Goal: Entertainment & Leisure: Consume media (video, audio)

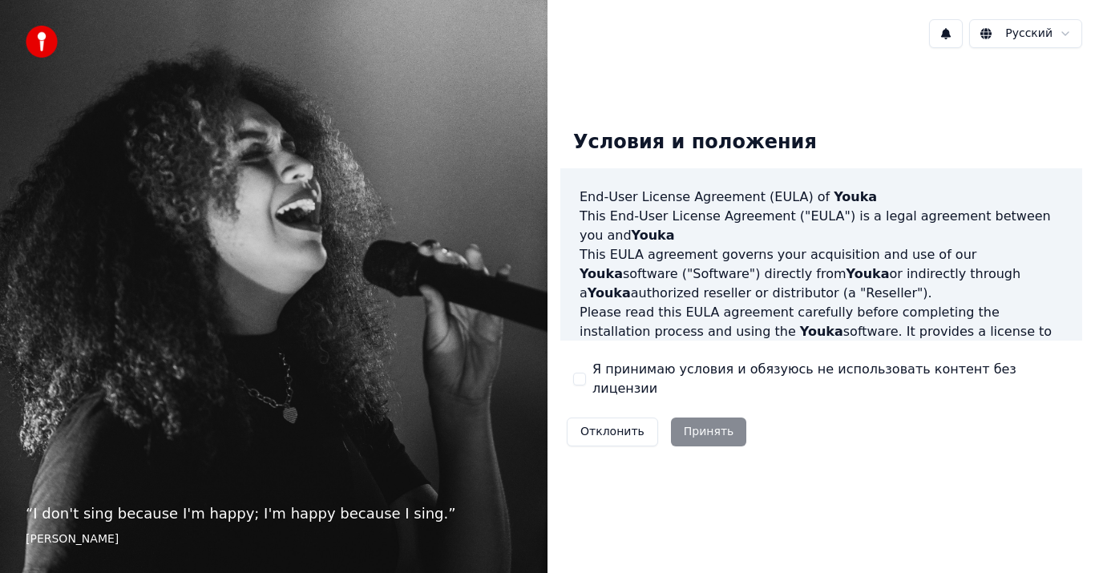
click at [572, 380] on div "Условия и положения End-User License Agreement ([PERSON_NAME]) of Youka This En…" at bounding box center [821, 284] width 522 height 335
click at [581, 374] on button "Я принимаю условия и обязуюсь не использовать контент без лицензии" at bounding box center [579, 379] width 13 height 13
click at [688, 418] on button "Принять" at bounding box center [709, 432] width 76 height 29
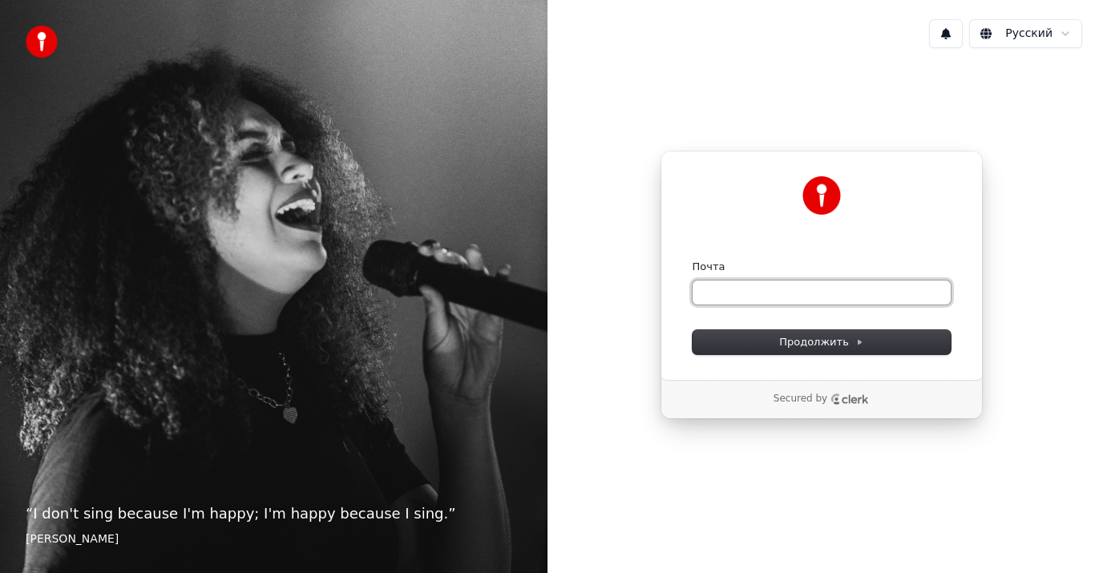
click at [879, 287] on input "Почта" at bounding box center [821, 293] width 258 height 24
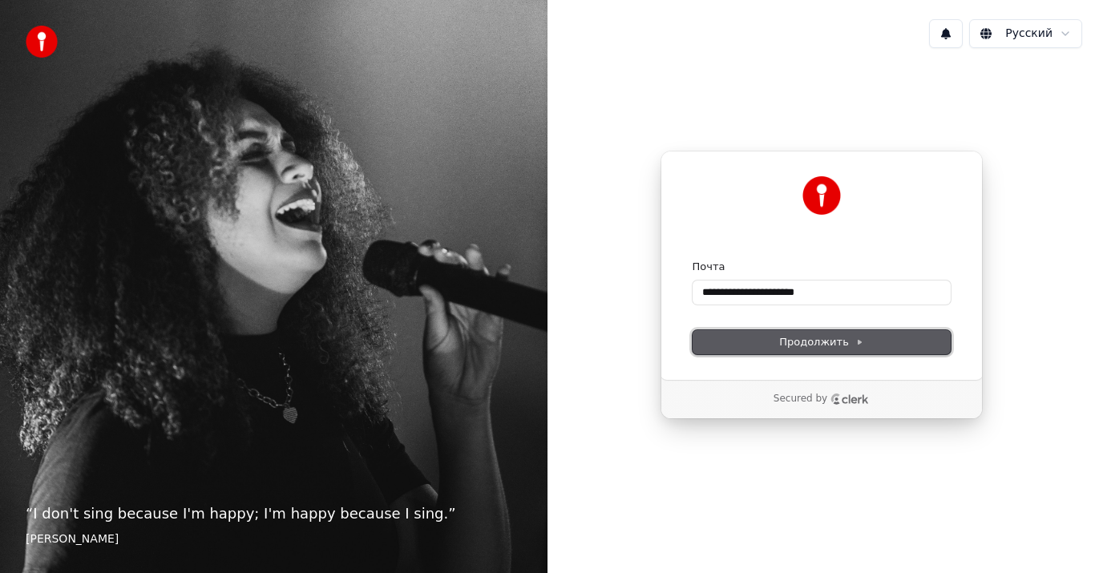
click at [865, 333] on button "Продолжить" at bounding box center [821, 342] width 258 height 24
type input "**********"
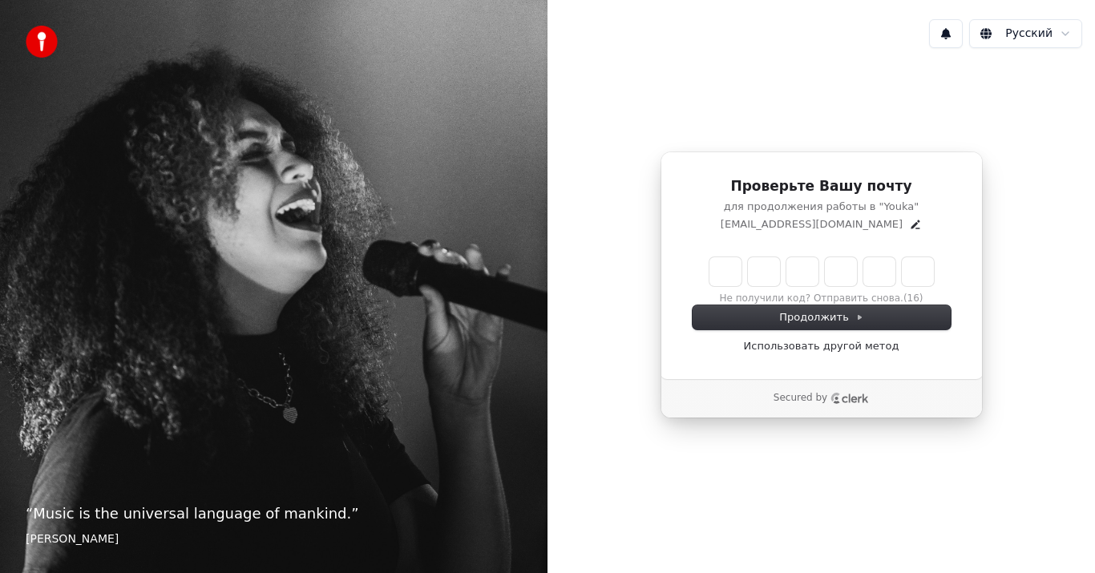
click at [741, 269] on input "Enter verification code" at bounding box center [821, 271] width 224 height 29
type input "******"
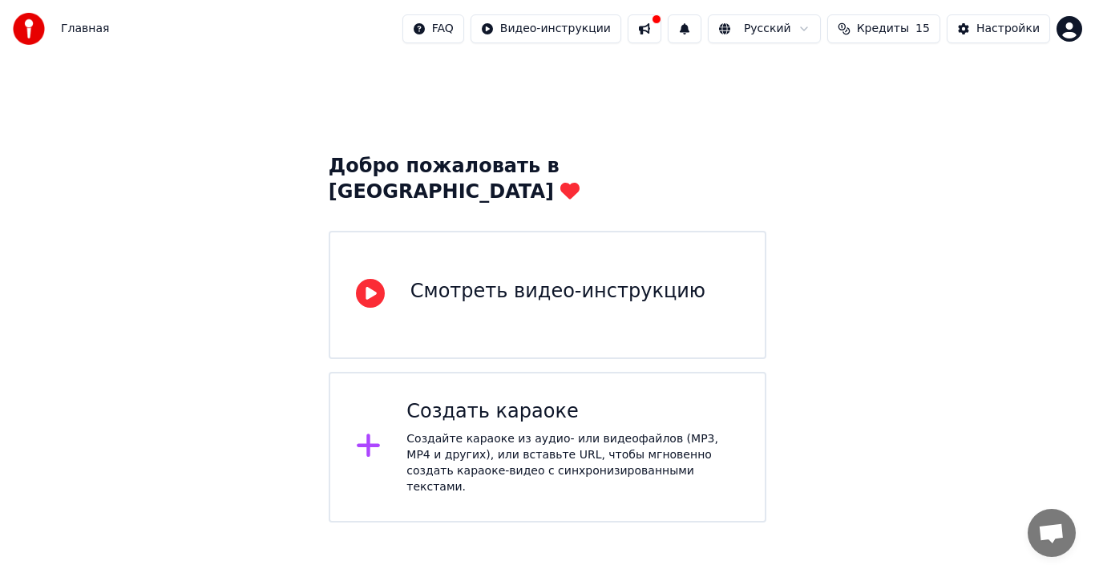
click at [586, 399] on div "Создать караоке" at bounding box center [572, 412] width 333 height 26
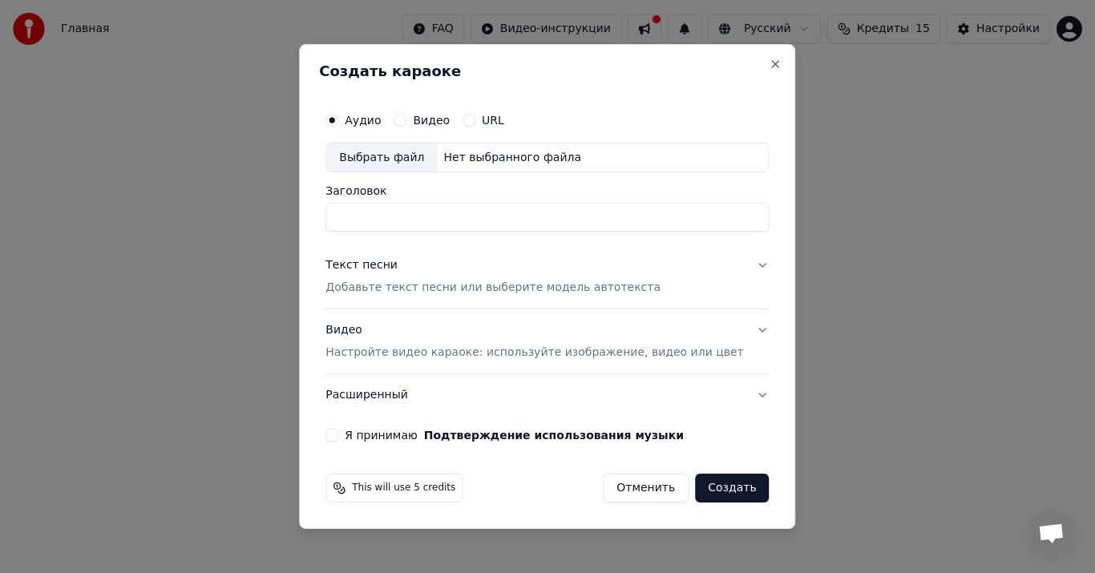
click at [423, 159] on div "Выбрать файл" at bounding box center [381, 157] width 111 height 29
drag, startPoint x: 565, startPoint y: 216, endPoint x: 308, endPoint y: 214, distance: 257.3
click at [308, 214] on body "**********" at bounding box center [547, 261] width 1095 height 523
type input "*"
type input "**********"
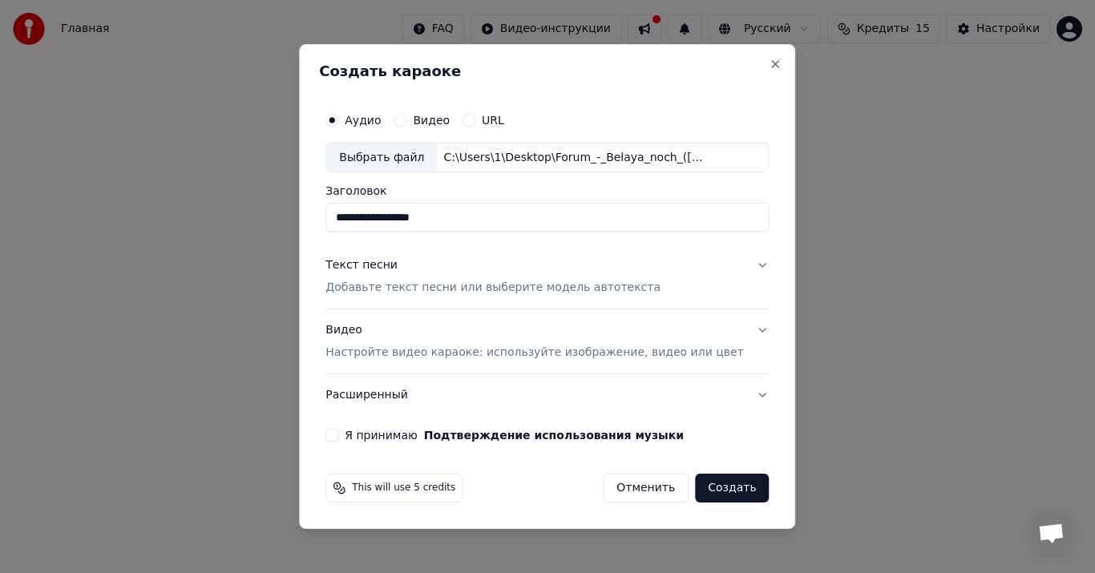
click at [399, 286] on p "Добавьте текст песни или выберите модель автотекста" at bounding box center [492, 289] width 335 height 16
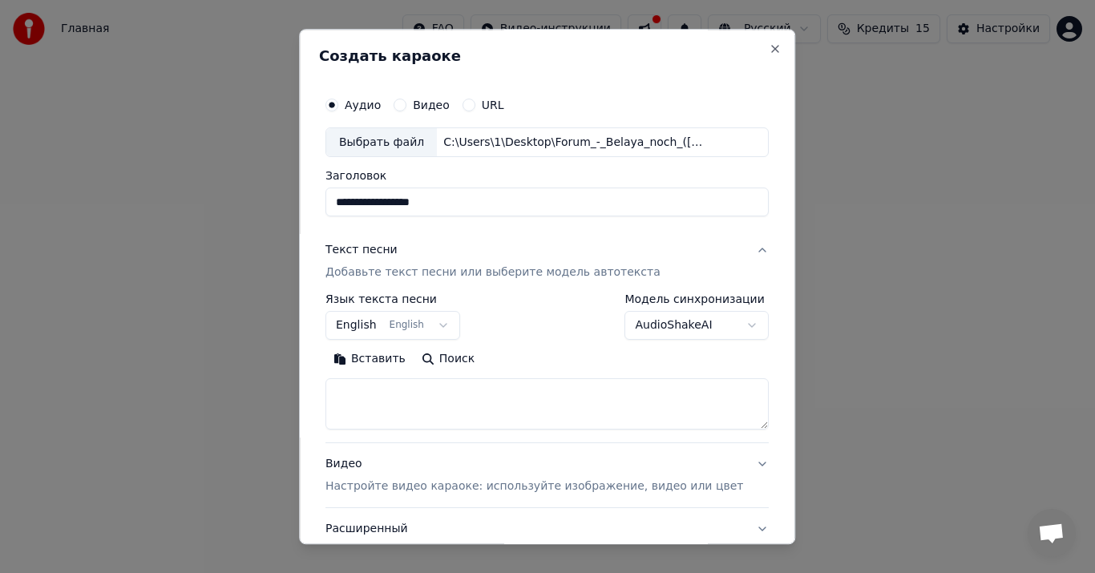
click at [438, 271] on p "Добавьте текст песни или выберите модель автотекста" at bounding box center [492, 273] width 335 height 16
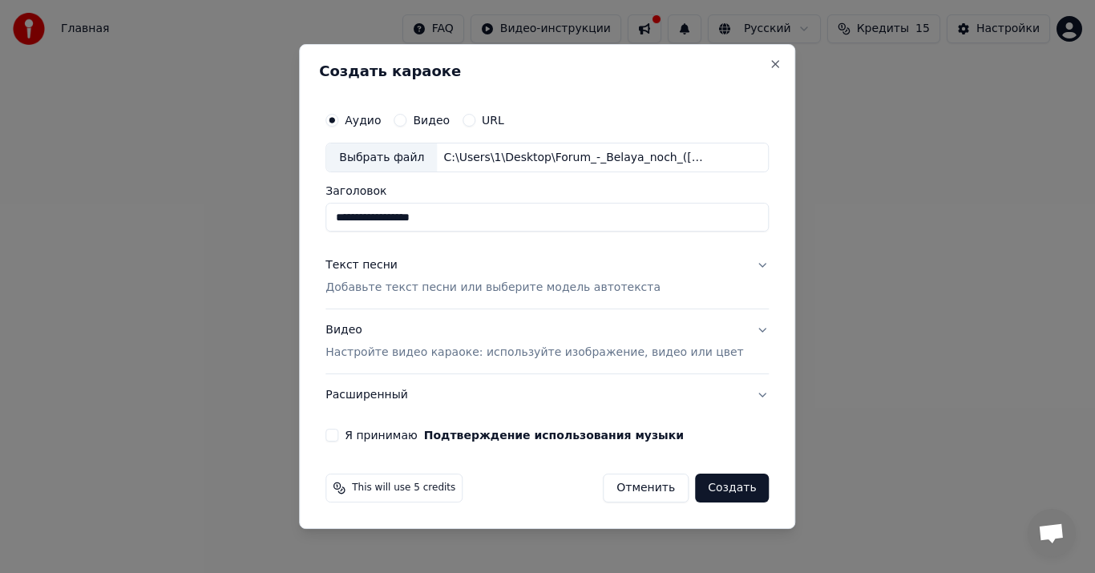
click at [743, 263] on button "Текст песни Добавьте текст песни или выберите модель автотекста" at bounding box center [546, 277] width 443 height 64
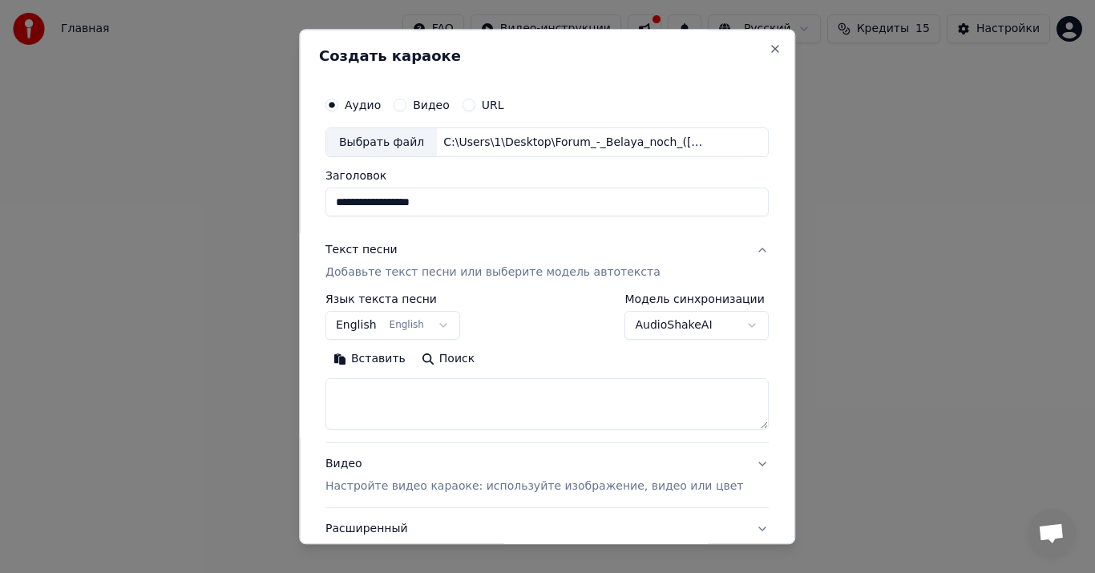
click at [435, 399] on textarea at bounding box center [546, 404] width 443 height 51
click at [452, 321] on button "English English" at bounding box center [392, 326] width 135 height 29
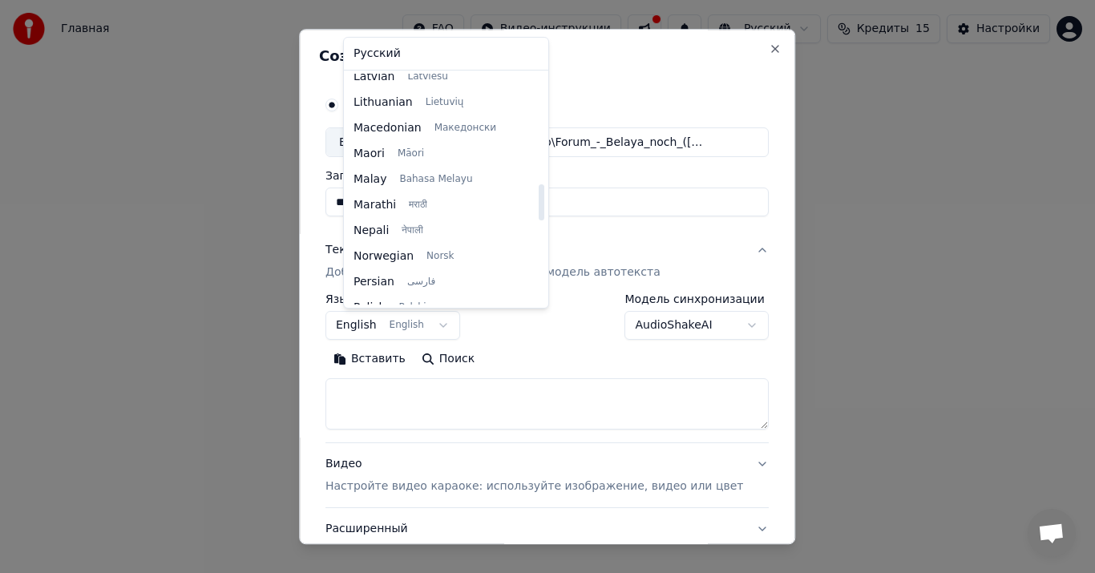
scroll to position [509, 0]
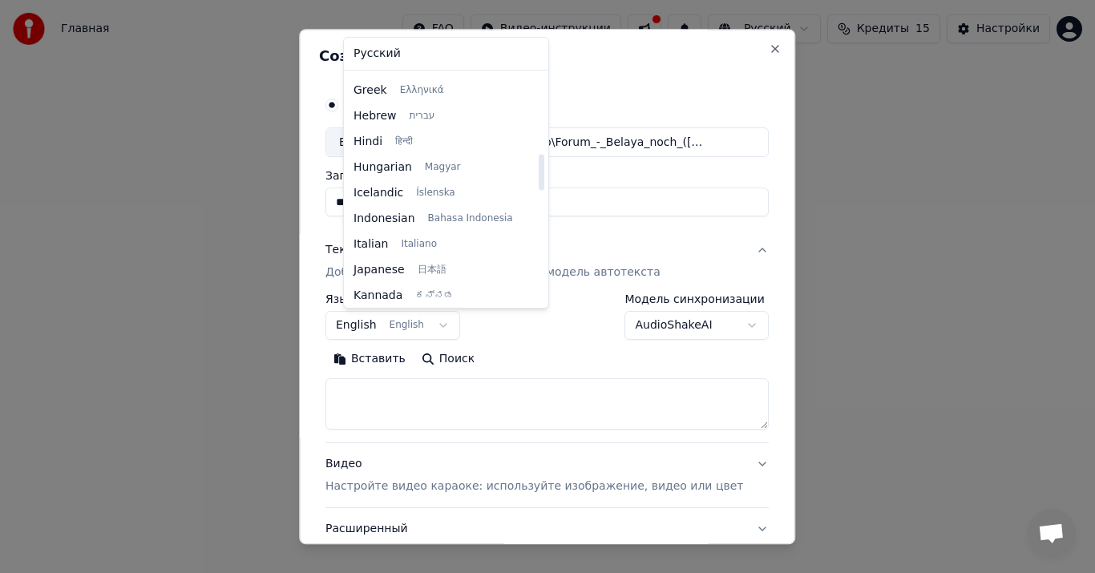
select select "**"
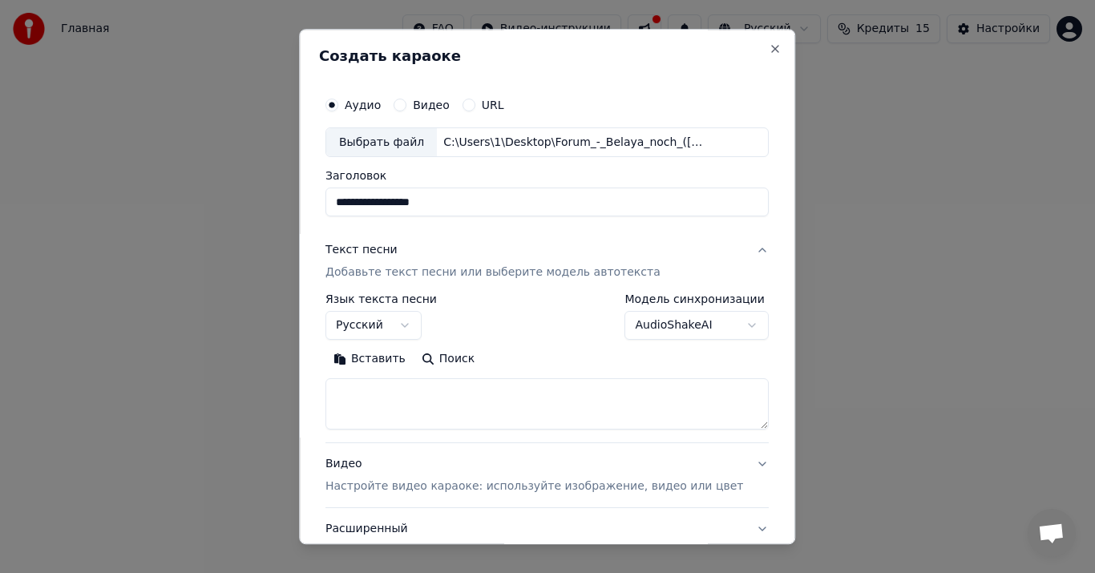
click at [441, 391] on textarea at bounding box center [546, 404] width 443 height 51
paste textarea "**********"
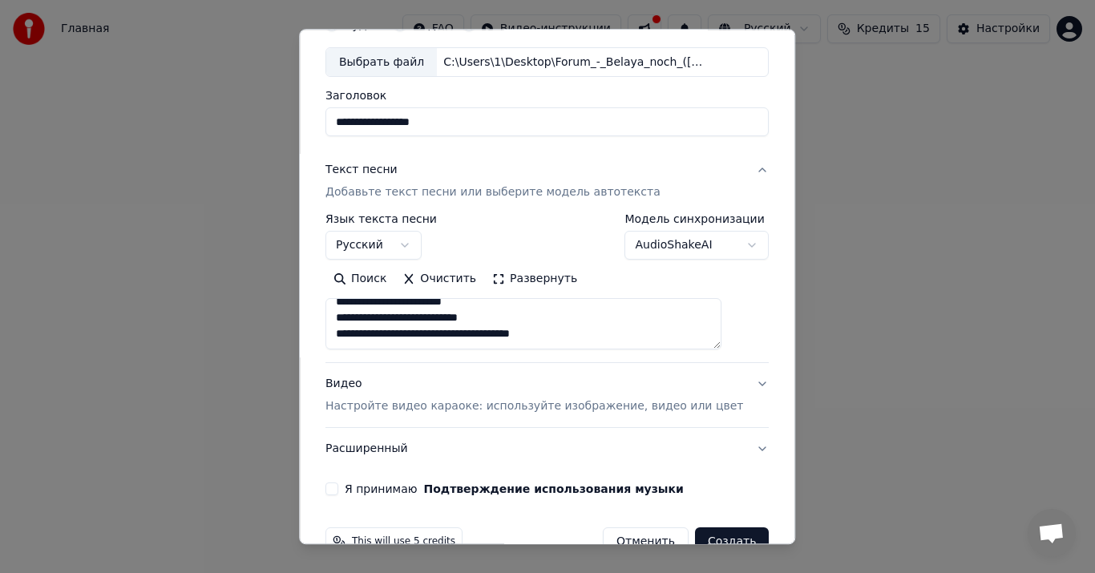
scroll to position [119, 0]
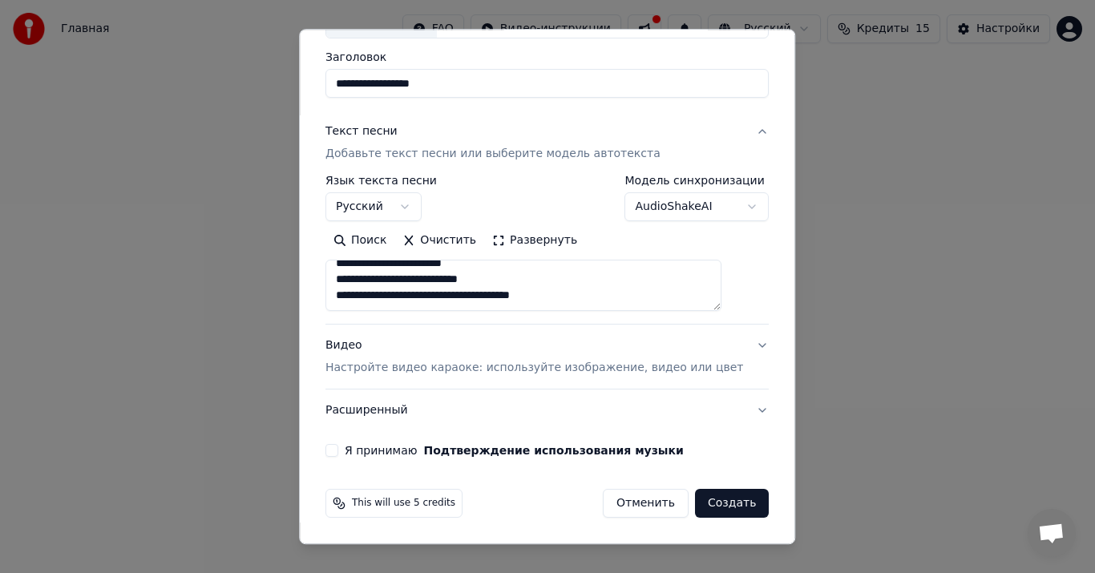
type textarea "**********"
click at [363, 365] on p "Настройте видео караоке: используйте изображение, видео или цвет" at bounding box center [534, 369] width 418 height 16
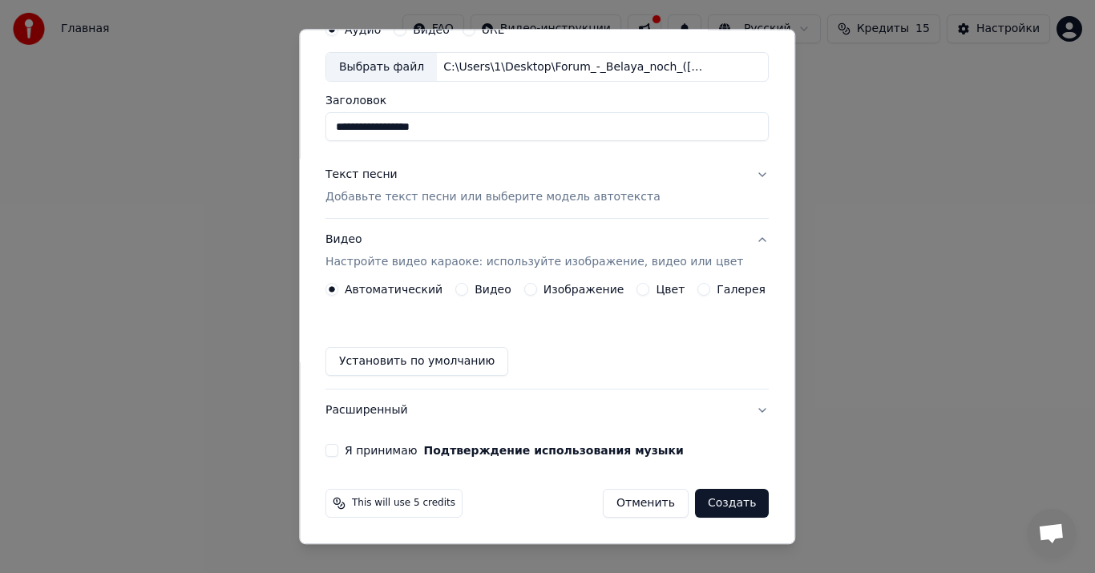
scroll to position [75, 0]
click at [737, 236] on button "Видео Настройте видео караоке: используйте изображение, видео или цвет" at bounding box center [546, 252] width 443 height 64
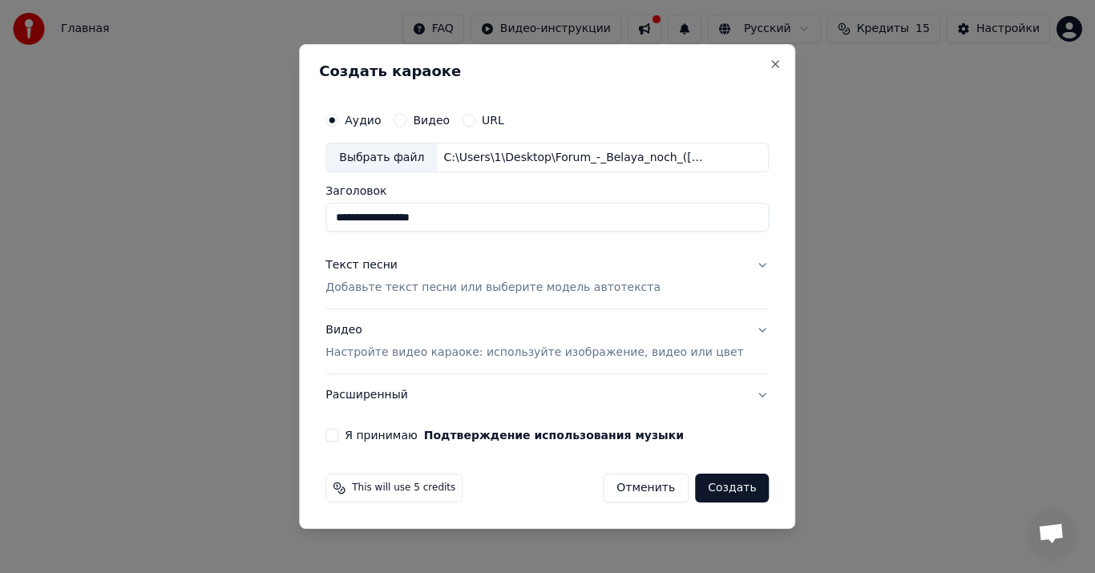
click at [647, 352] on p "Настройте видео караоке: используйте изображение, видео или цвет" at bounding box center [534, 353] width 418 height 16
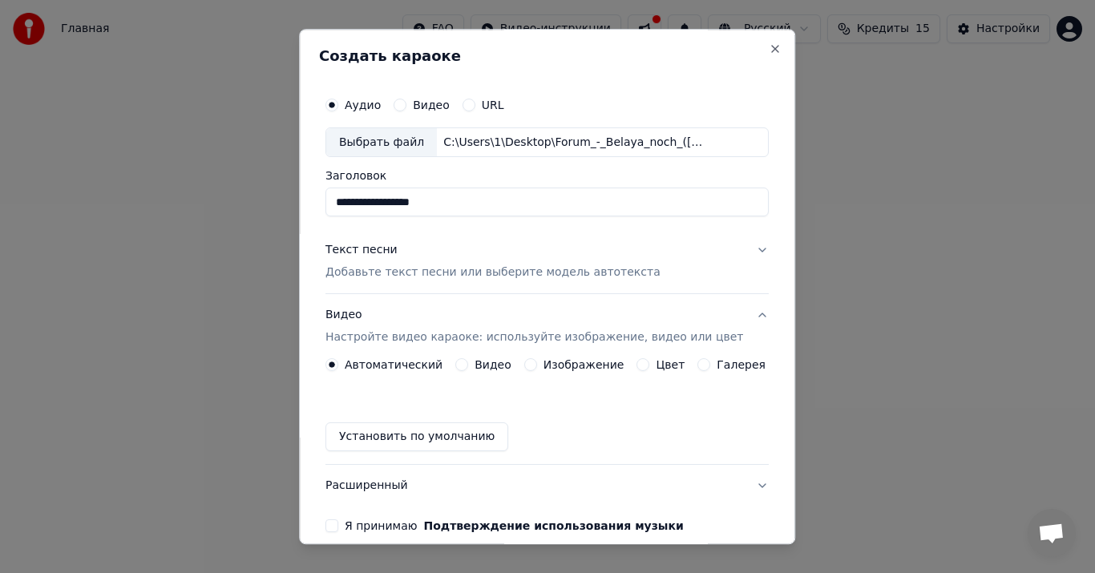
click at [552, 361] on label "Изображение" at bounding box center [583, 365] width 81 height 11
click at [537, 361] on button "Изображение" at bounding box center [530, 365] width 13 height 13
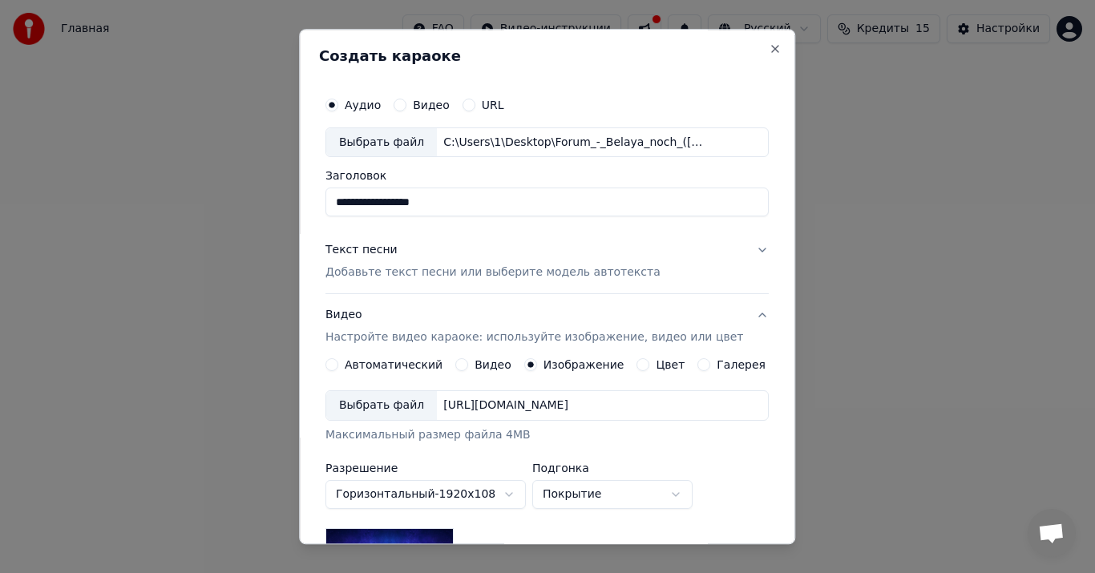
click at [418, 407] on div "Выбрать файл" at bounding box center [381, 406] width 111 height 29
click at [740, 243] on button "Текст песни Добавьте текст песни или выберите модель автотекста" at bounding box center [546, 262] width 443 height 64
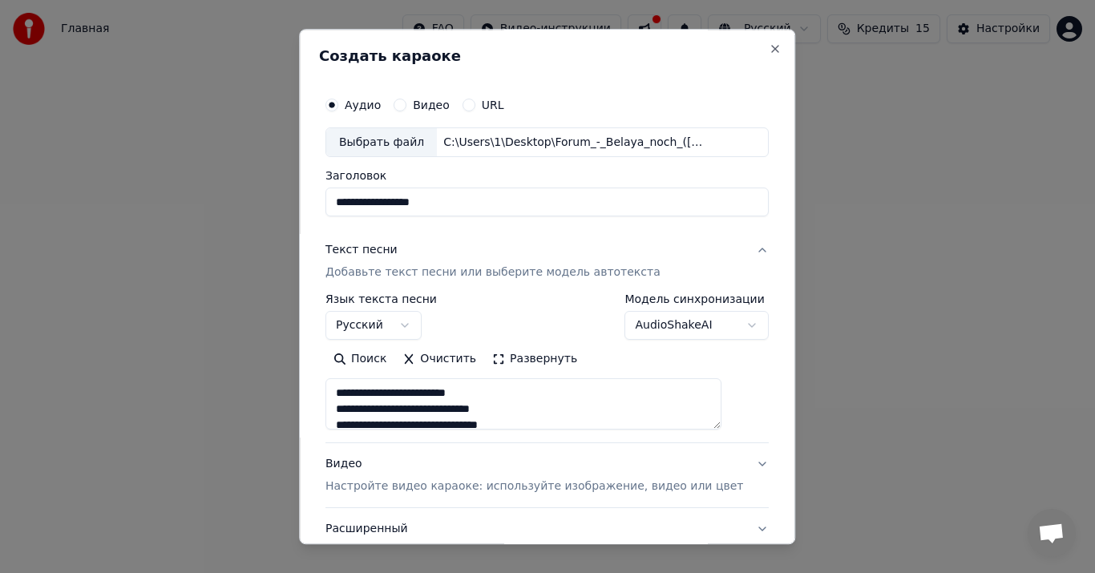
drag, startPoint x: 498, startPoint y: 412, endPoint x: 531, endPoint y: 412, distance: 33.7
click at [531, 412] on textarea "**********" at bounding box center [523, 404] width 396 height 51
type textarea "**********"
click at [733, 245] on button "Текст песни Добавьте текст песни или выберите модель автотекста" at bounding box center [546, 262] width 443 height 64
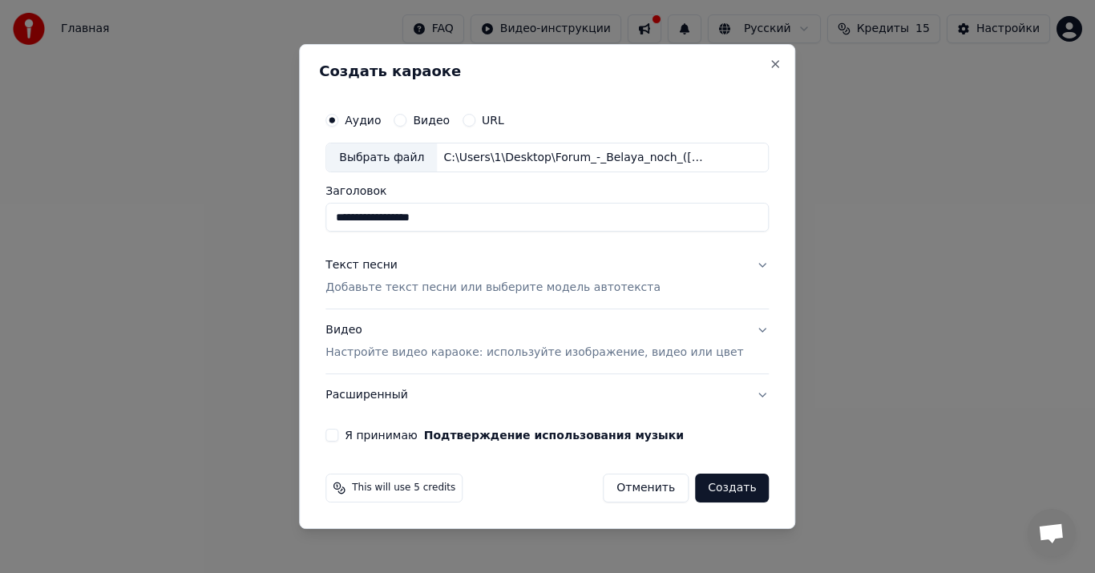
click at [737, 260] on button "Текст песни Добавьте текст песни или выберите модель автотекста" at bounding box center [546, 277] width 443 height 64
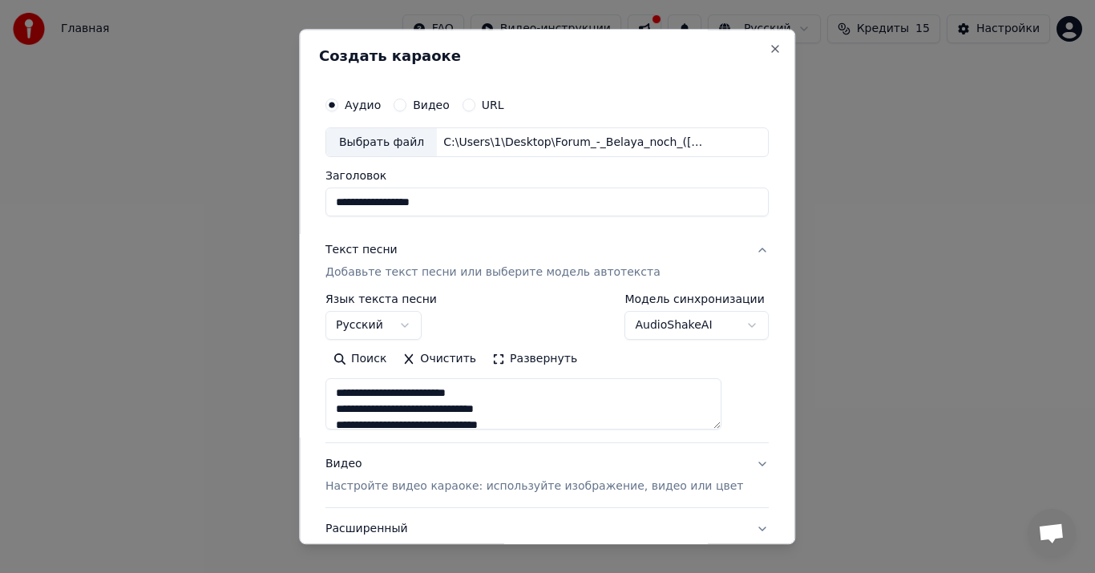
click at [731, 252] on button "Текст песни Добавьте текст песни или выберите модель автотекста" at bounding box center [546, 262] width 443 height 64
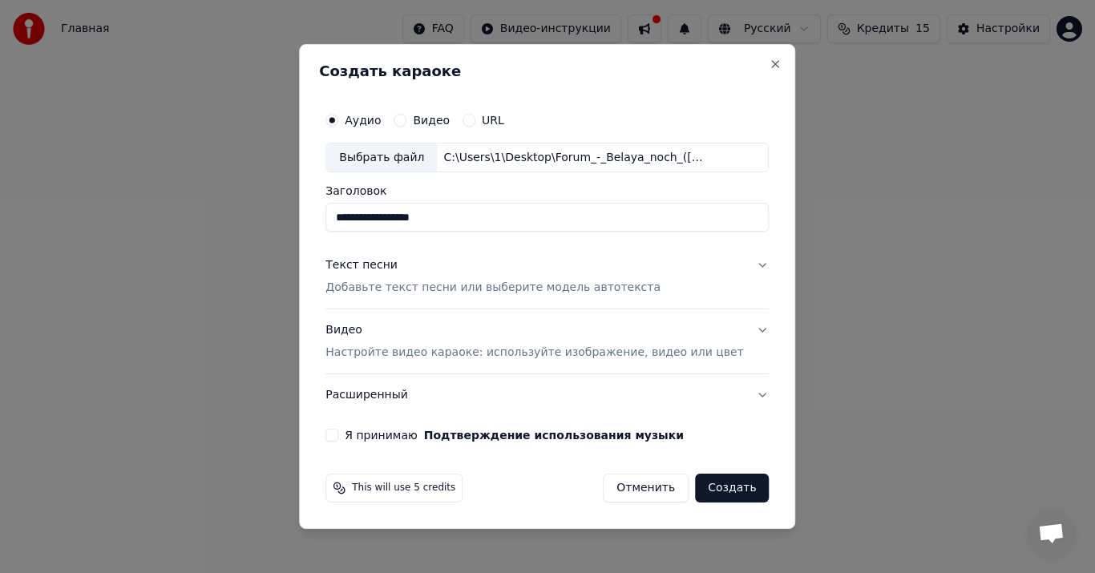
click at [742, 326] on button "Видео Настройте видео караоке: используйте изображение, видео или цвет" at bounding box center [546, 342] width 443 height 64
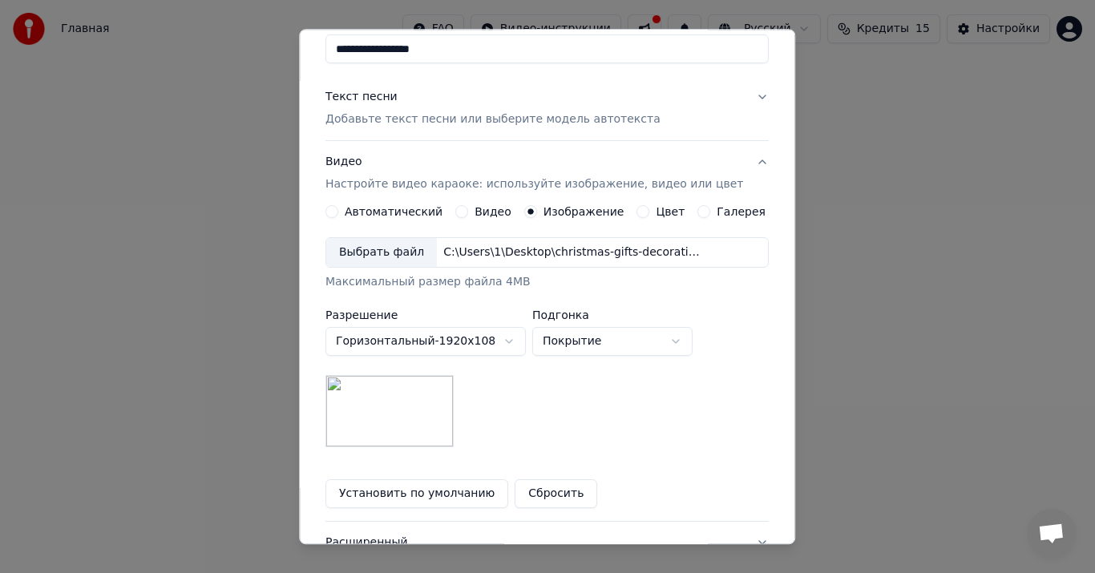
scroll to position [160, 0]
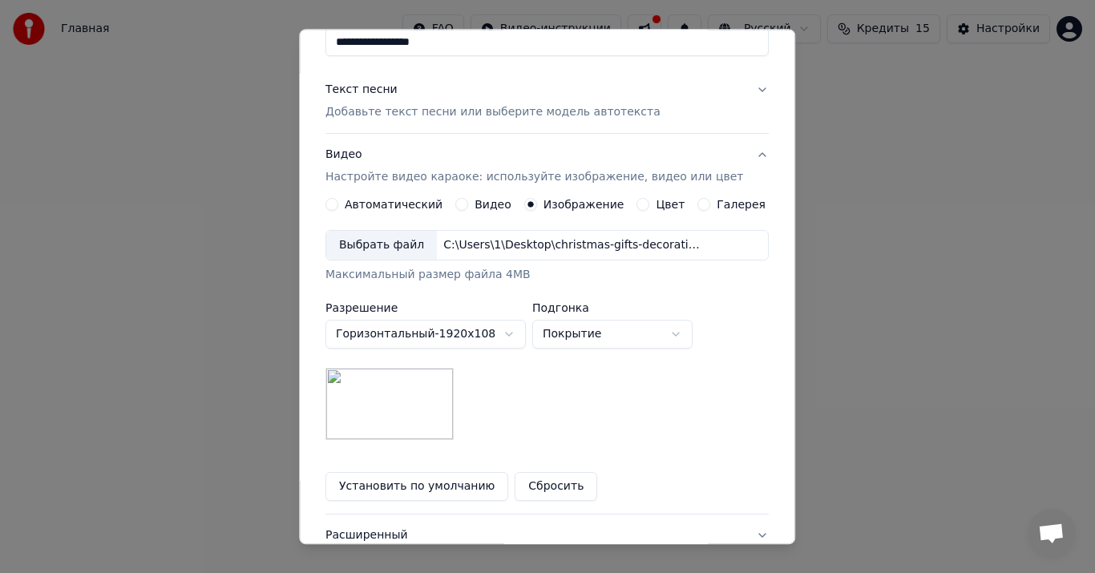
click at [692, 328] on button "Покрытие" at bounding box center [612, 335] width 160 height 29
click at [511, 400] on body "**********" at bounding box center [547, 261] width 1095 height 523
click at [639, 201] on div "Цвет" at bounding box center [661, 205] width 48 height 13
click at [637, 206] on button "Цвет" at bounding box center [643, 205] width 13 height 13
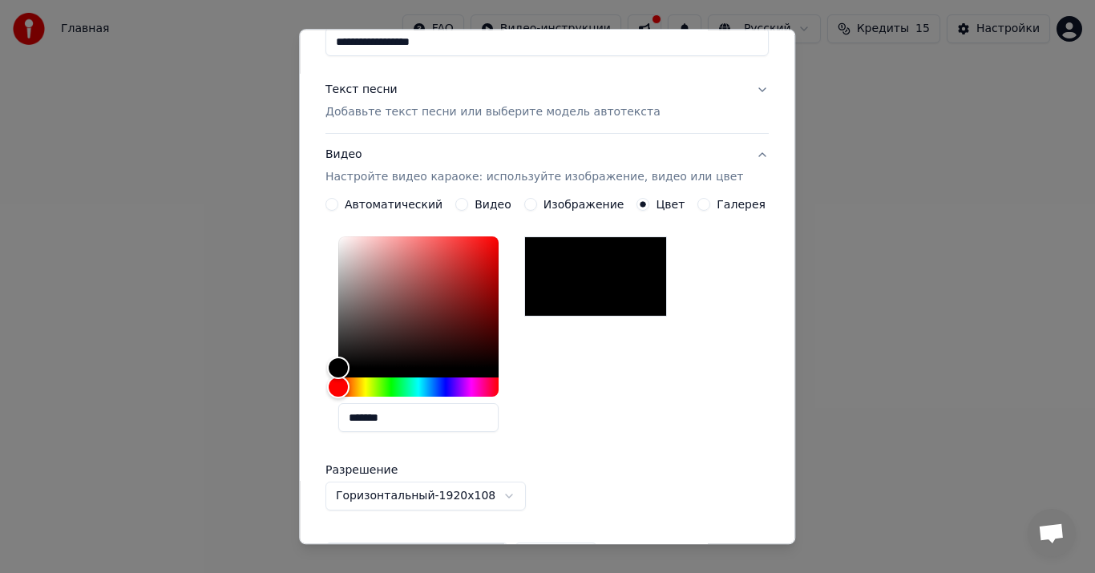
click at [545, 197] on button "Видео Настройте видео караоке: используйте изображение, видео или цвет" at bounding box center [546, 167] width 443 height 64
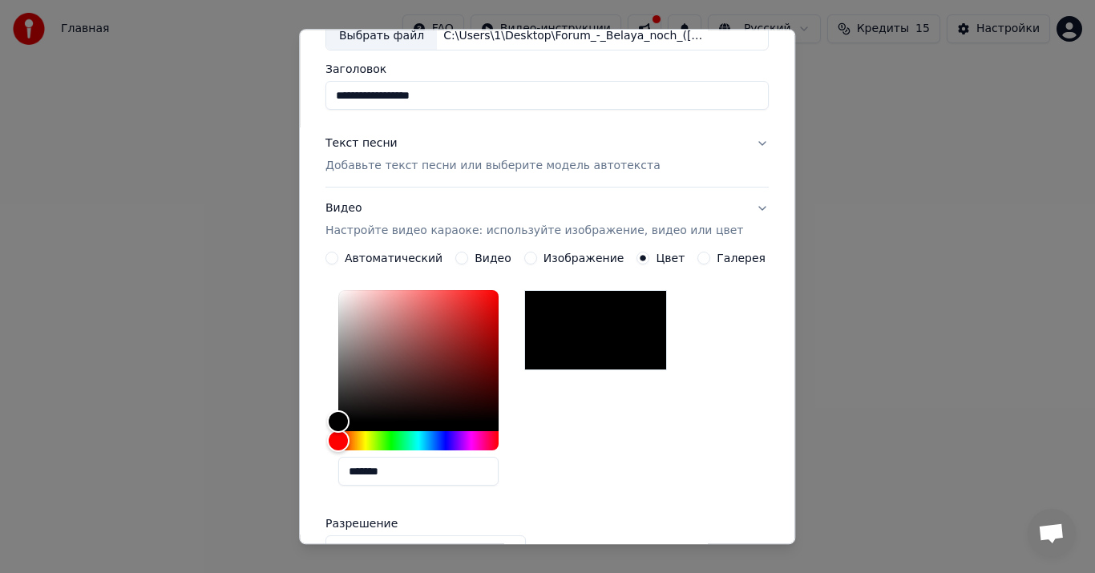
scroll to position [0, 0]
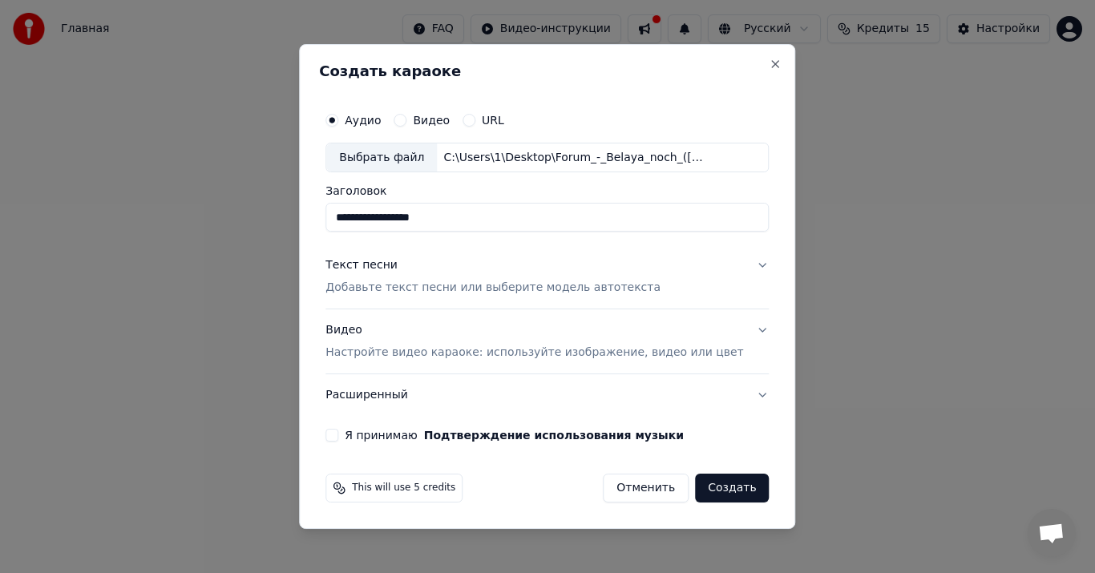
click at [738, 333] on button "Видео Настройте видео караоке: используйте изображение, видео или цвет" at bounding box center [546, 342] width 443 height 64
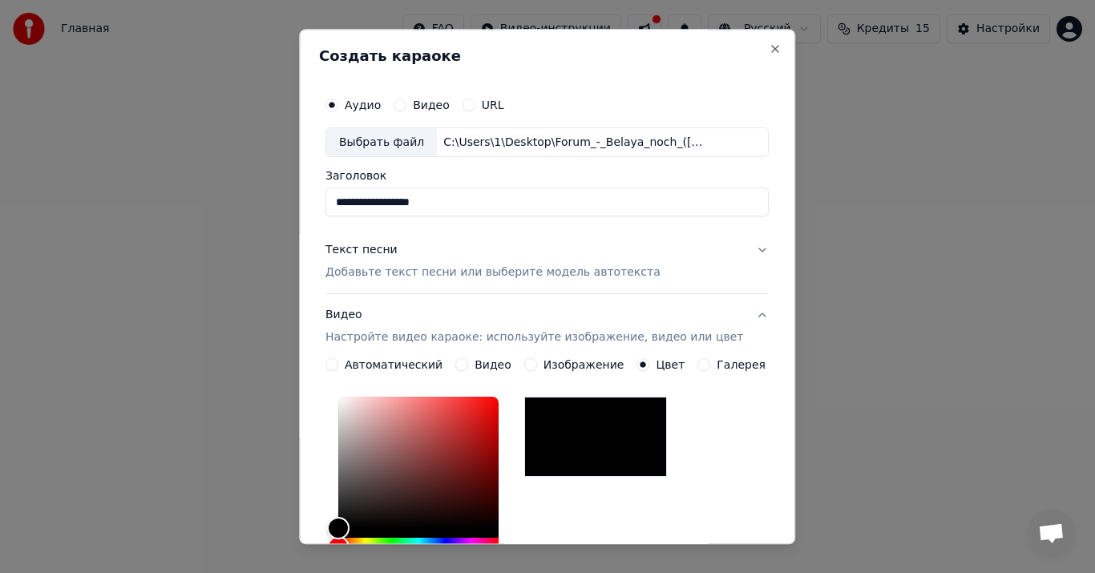
click at [571, 364] on label "Изображение" at bounding box center [583, 365] width 81 height 11
click at [537, 364] on button "Изображение" at bounding box center [530, 365] width 13 height 13
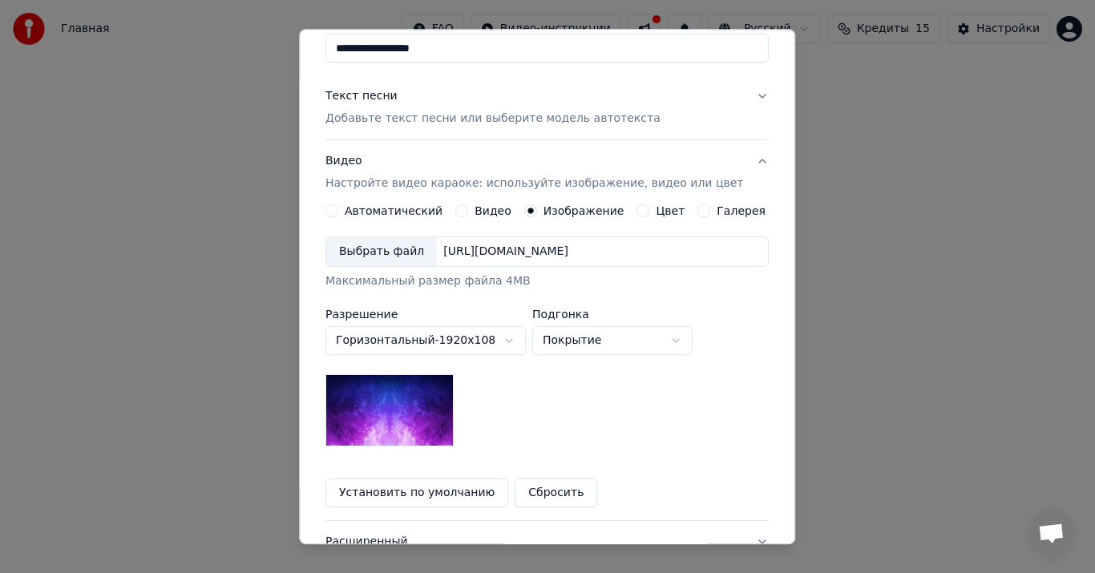
scroll to position [160, 0]
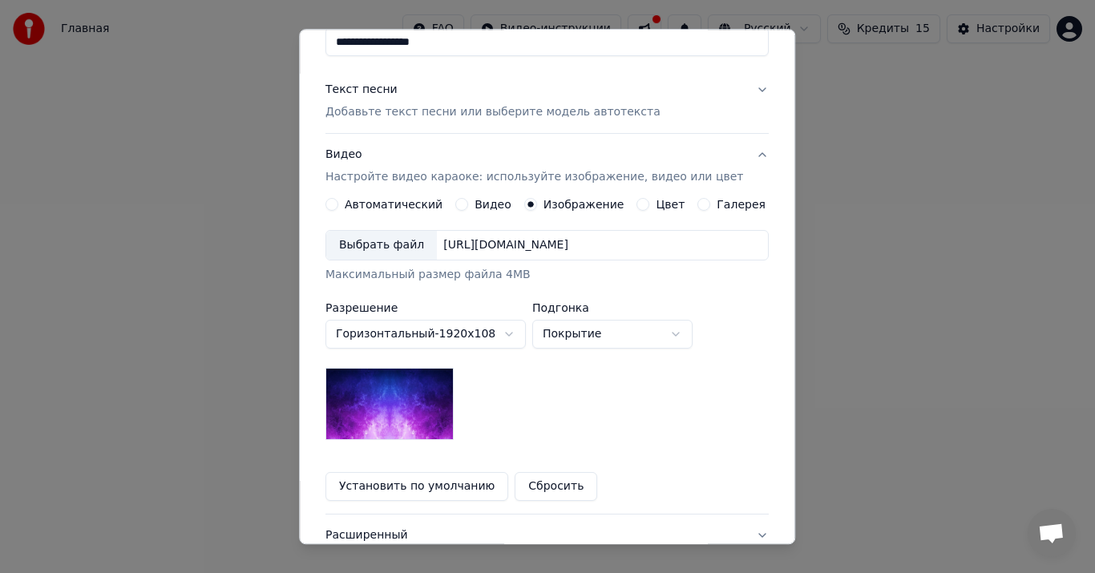
click at [423, 243] on div "Выбрать файл" at bounding box center [381, 246] width 111 height 29
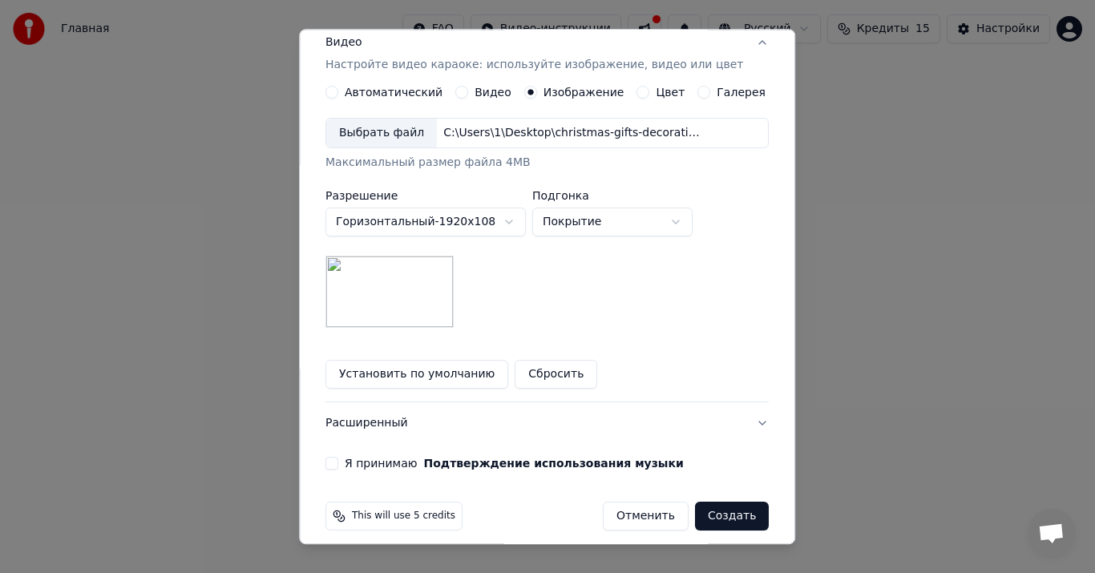
scroll to position [285, 0]
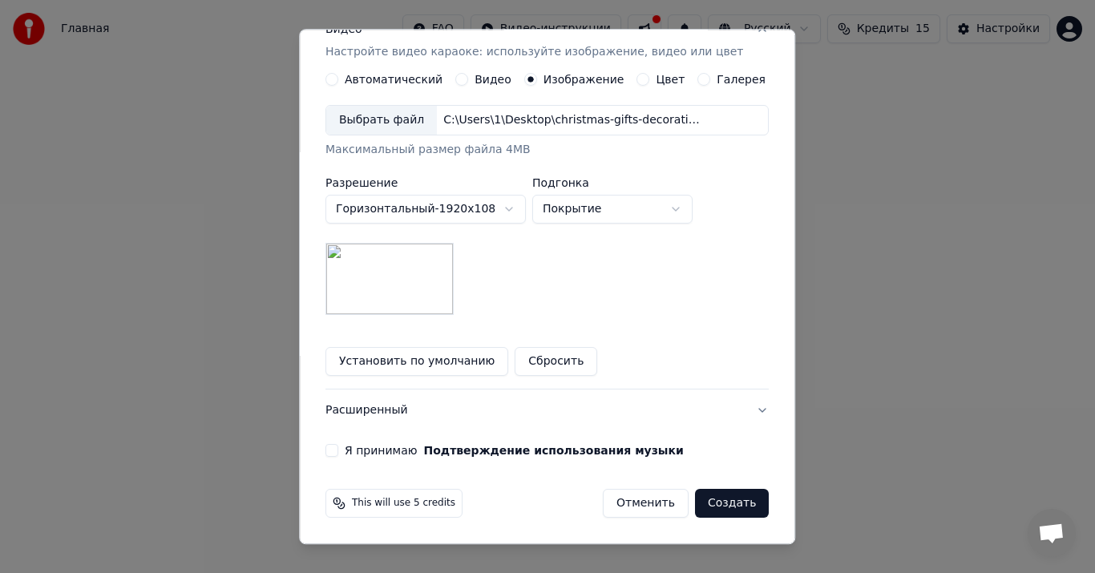
click at [338, 450] on button "Я принимаю Подтверждение использования музыки" at bounding box center [331, 451] width 13 height 13
click at [718, 503] on button "Создать" at bounding box center [732, 504] width 74 height 29
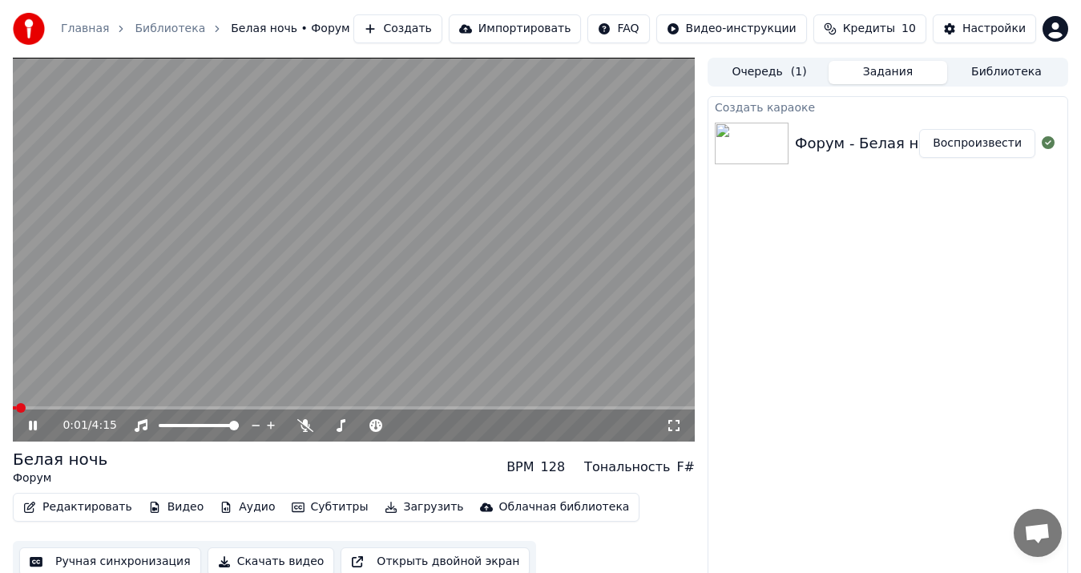
click at [354, 256] on video at bounding box center [354, 250] width 682 height 384
click at [13, 404] on span at bounding box center [18, 408] width 10 height 10
click at [26, 423] on icon at bounding box center [44, 425] width 37 height 13
click at [555, 319] on video at bounding box center [354, 250] width 682 height 384
click at [241, 565] on button "Скачать видео" at bounding box center [271, 561] width 127 height 29
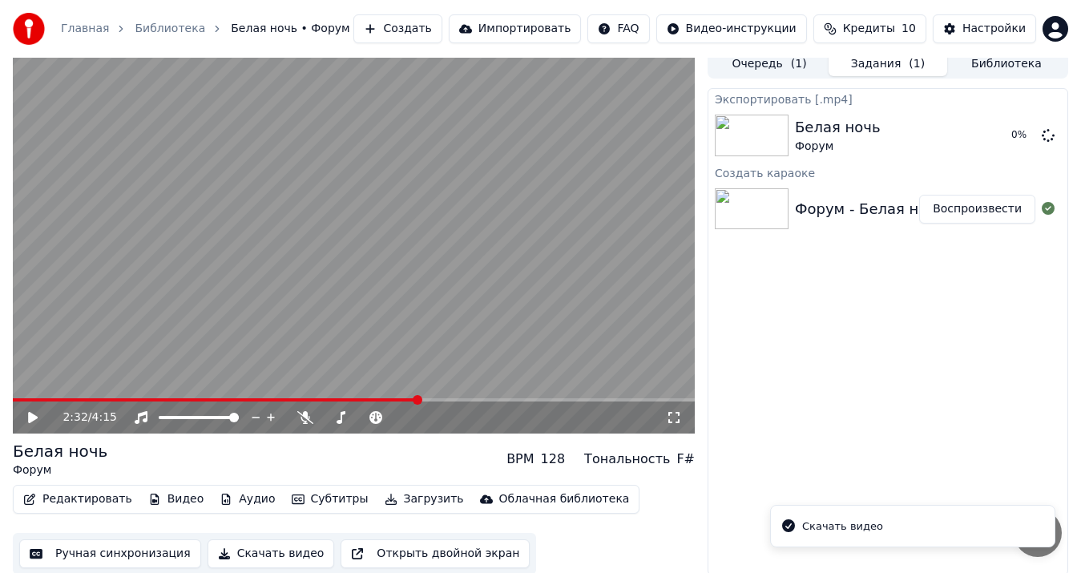
scroll to position [10, 0]
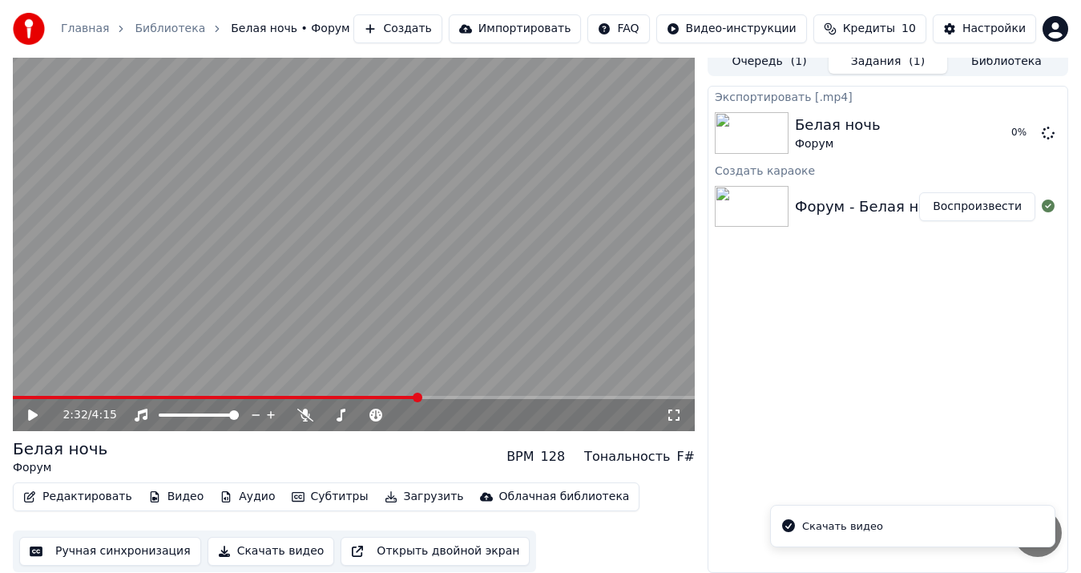
click at [224, 554] on button "Скачать видео" at bounding box center [271, 551] width 127 height 29
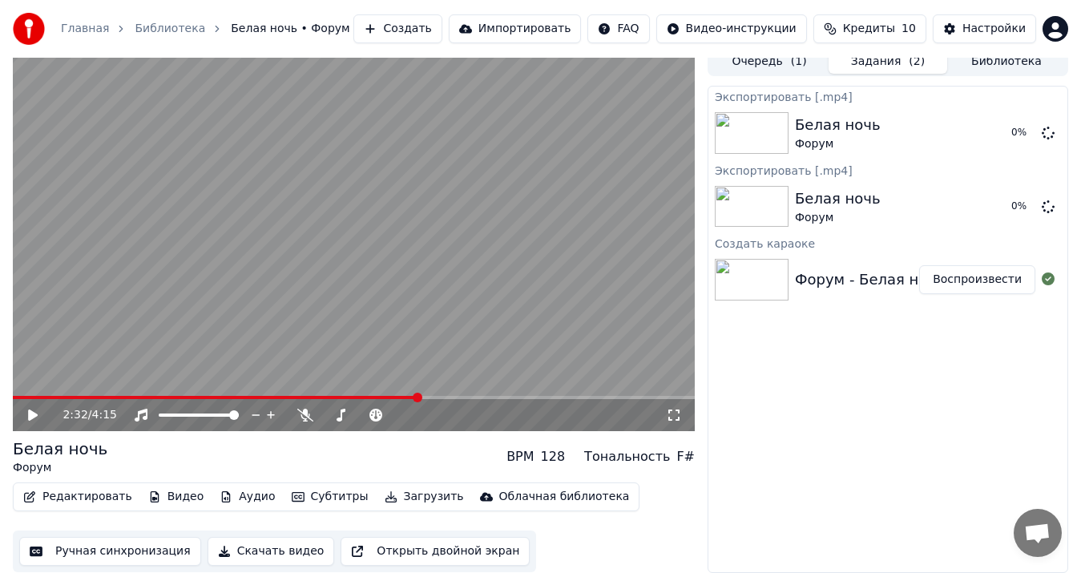
click at [405, 498] on button "Загрузить" at bounding box center [424, 497] width 92 height 22
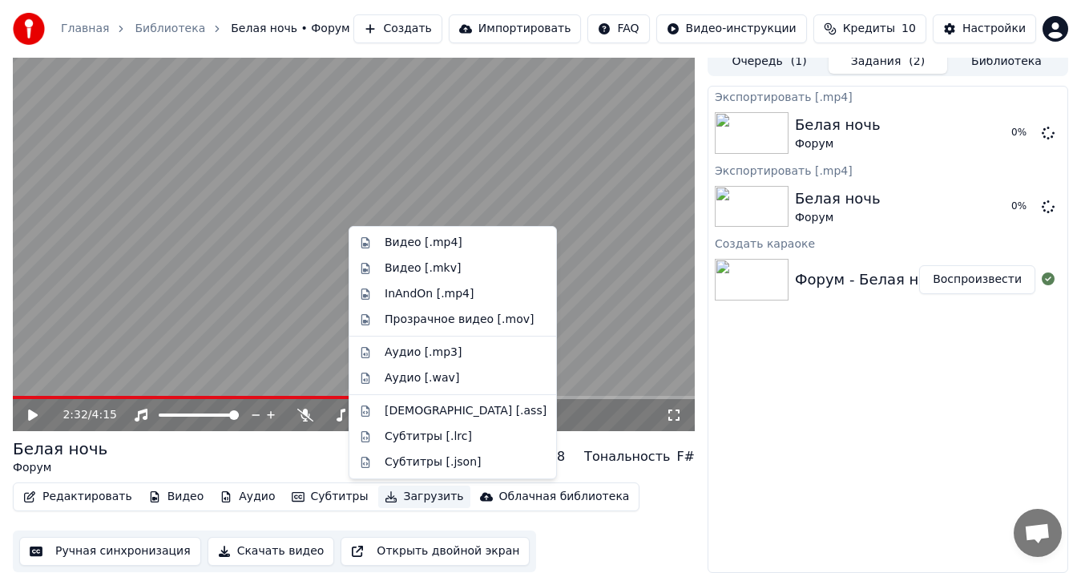
click at [641, 503] on div "Редактировать Видео Аудио Субтитры Загрузить Облачная библиотека Ручная синхрон…" at bounding box center [354, 527] width 682 height 90
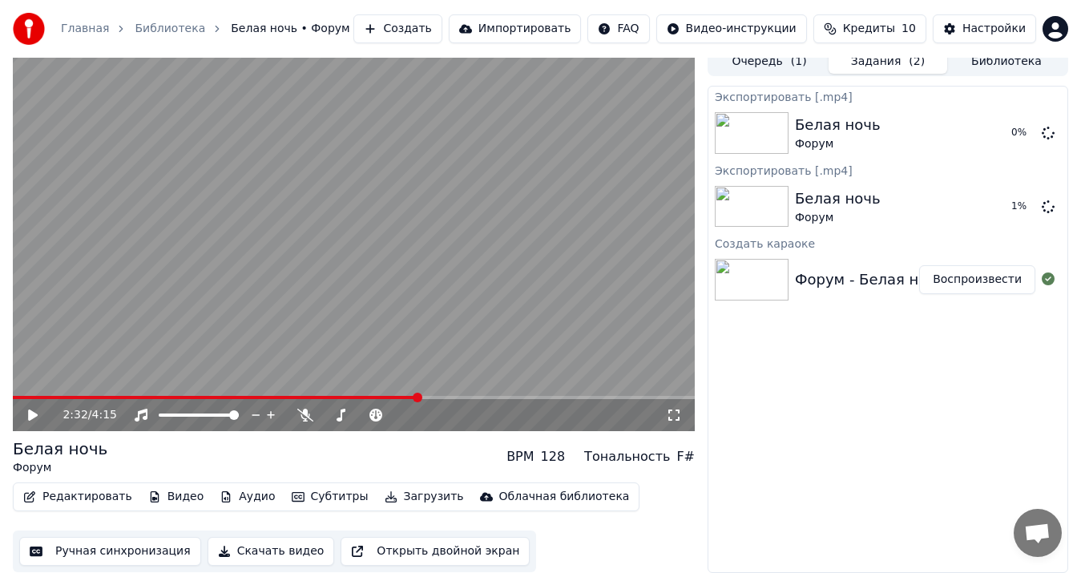
click at [272, 556] on button "Скачать видео" at bounding box center [271, 551] width 127 height 29
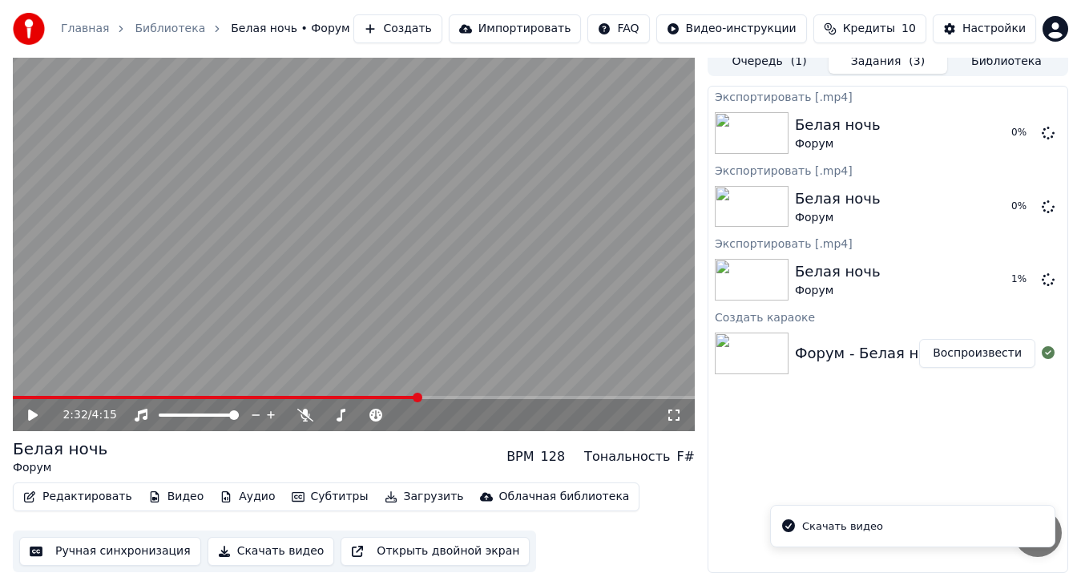
click at [795, 527] on icon "Notifications alt+T" at bounding box center [789, 526] width 16 height 16
click at [1051, 281] on icon at bounding box center [1048, 278] width 13 height 13
click at [1048, 205] on icon at bounding box center [1048, 206] width 13 height 13
click at [881, 24] on span "Кредиты" at bounding box center [869, 29] width 52 height 16
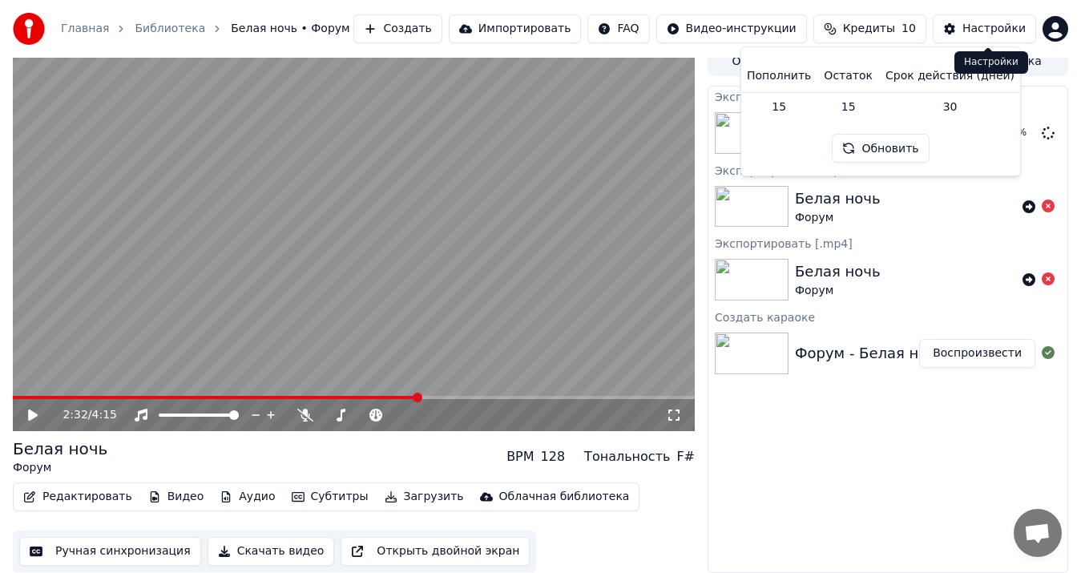
click at [967, 26] on button "Настройки" at bounding box center [984, 28] width 103 height 29
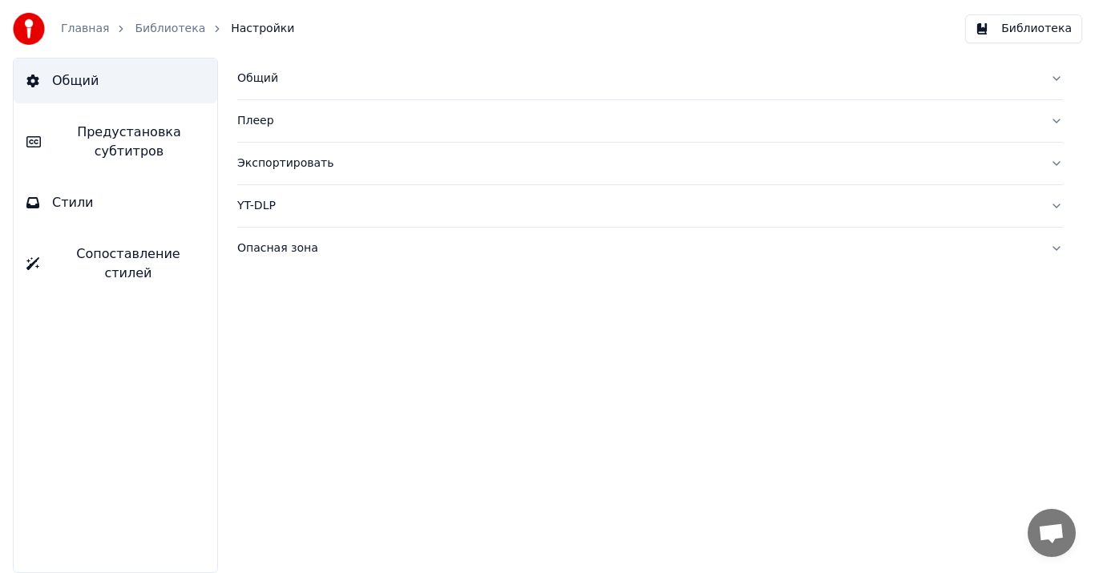
click at [71, 30] on link "Главная" at bounding box center [85, 29] width 48 height 16
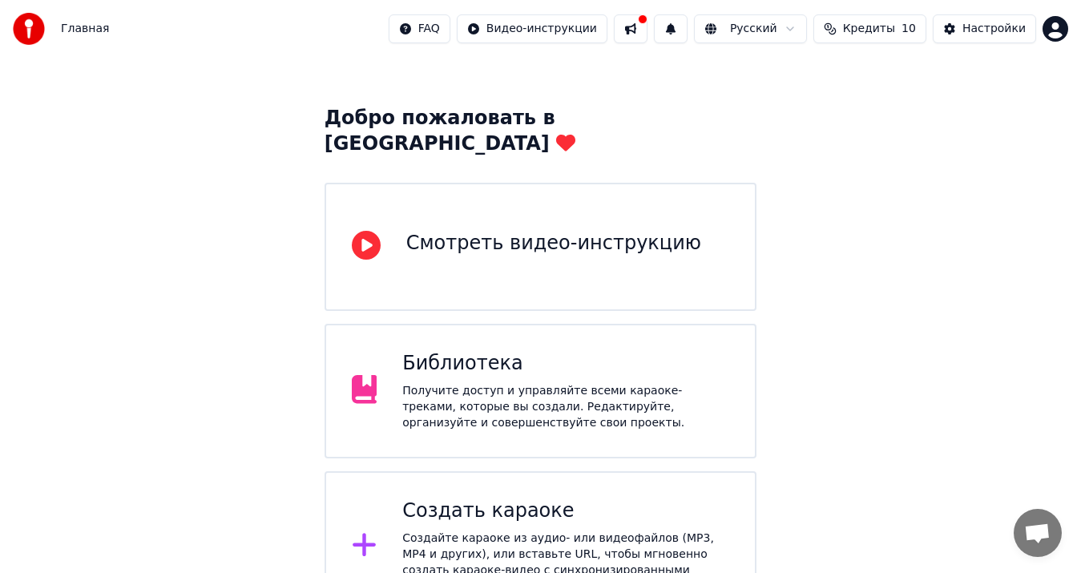
scroll to position [55, 0]
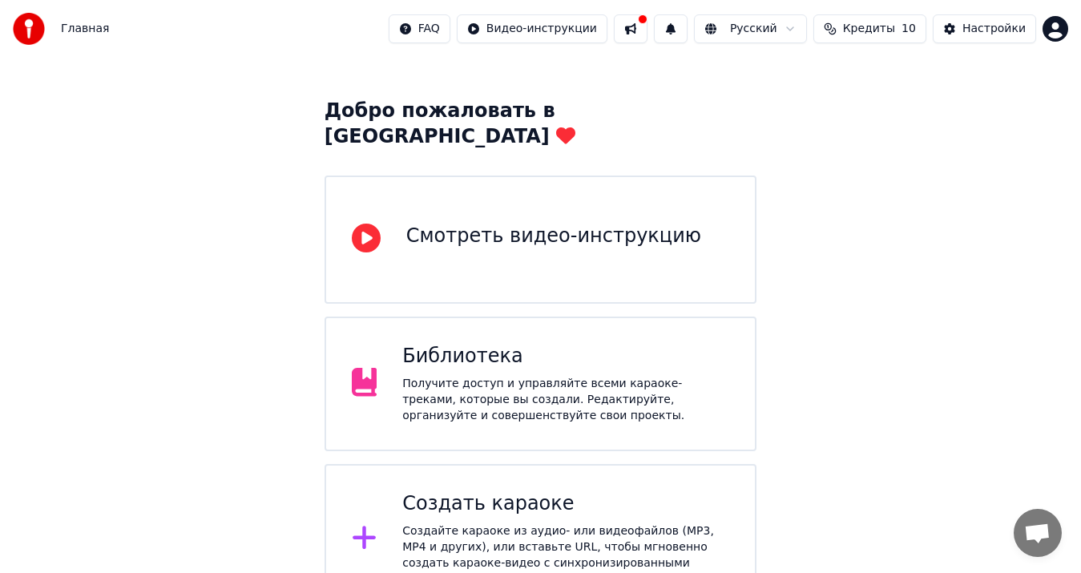
click at [855, 22] on button "Кредиты 10" at bounding box center [869, 28] width 113 height 29
click at [850, 106] on td "10" at bounding box center [848, 106] width 62 height 29
click at [780, 107] on td "15" at bounding box center [779, 106] width 77 height 29
click at [789, 104] on td "15" at bounding box center [779, 106] width 77 height 29
click at [854, 107] on td "10" at bounding box center [848, 106] width 62 height 29
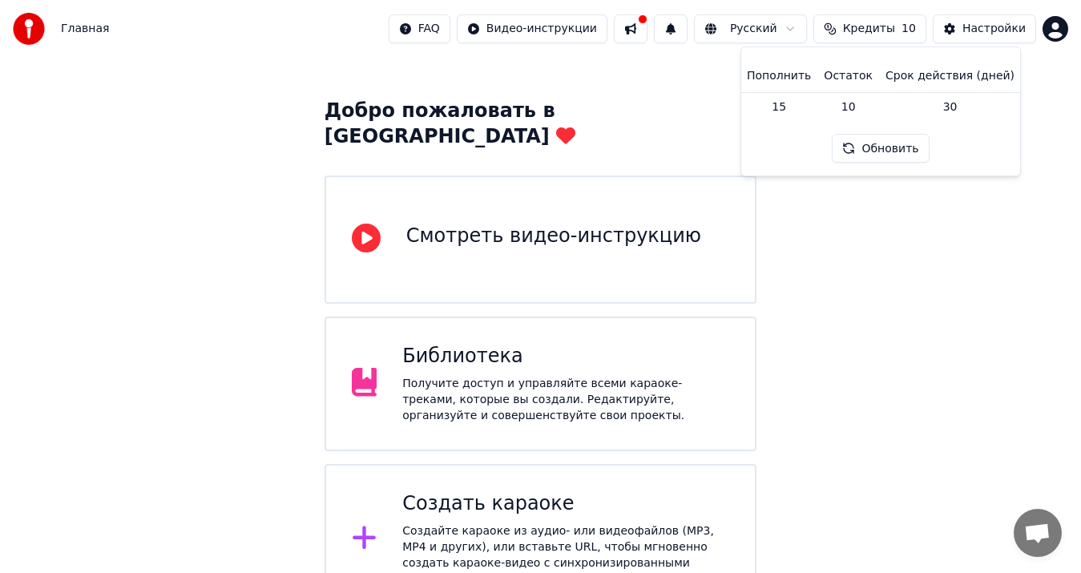
click at [938, 107] on td "30" at bounding box center [950, 106] width 142 height 29
click at [874, 151] on button "Обновить" at bounding box center [880, 148] width 97 height 29
click at [850, 147] on button "Обновить" at bounding box center [880, 148] width 97 height 29
click at [793, 76] on th "Пополнить" at bounding box center [779, 76] width 77 height 32
click at [976, 29] on div "Настройки" at bounding box center [994, 29] width 63 height 16
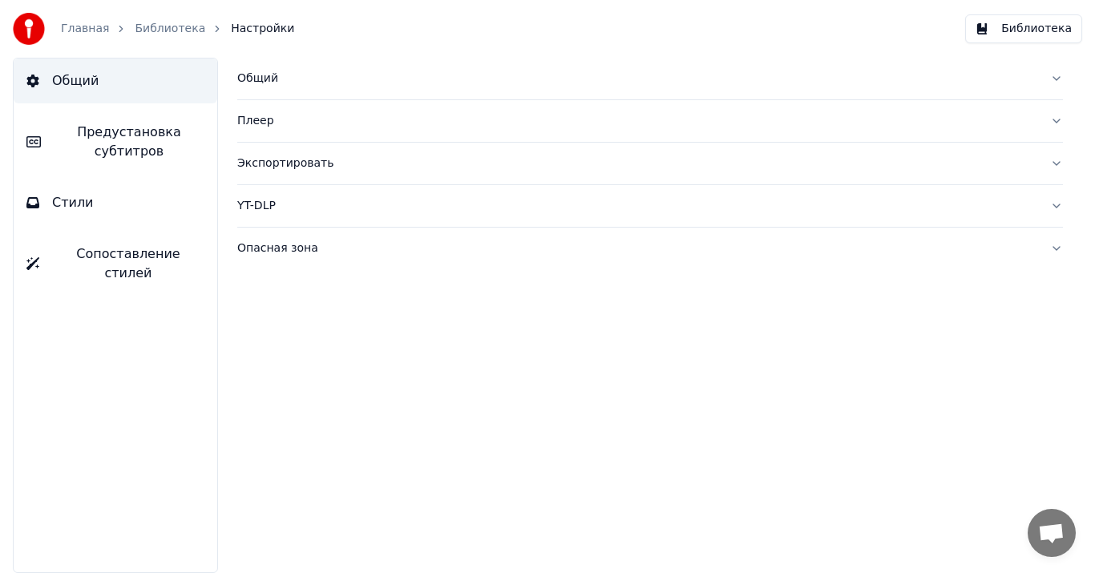
click at [288, 86] on div "Общий" at bounding box center [637, 79] width 800 height 16
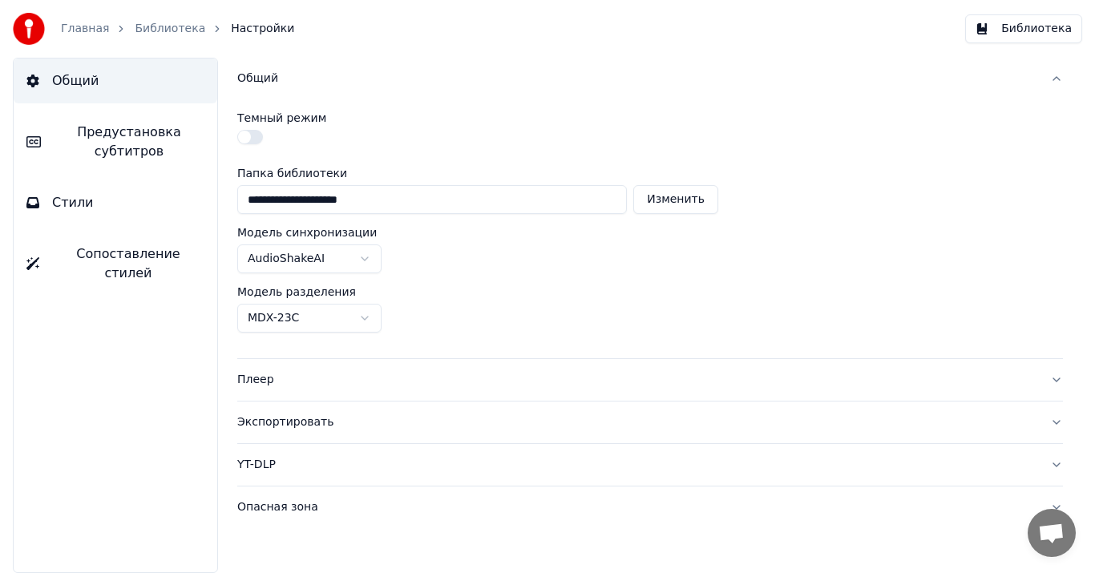
click at [270, 77] on div "Общий" at bounding box center [637, 79] width 800 height 16
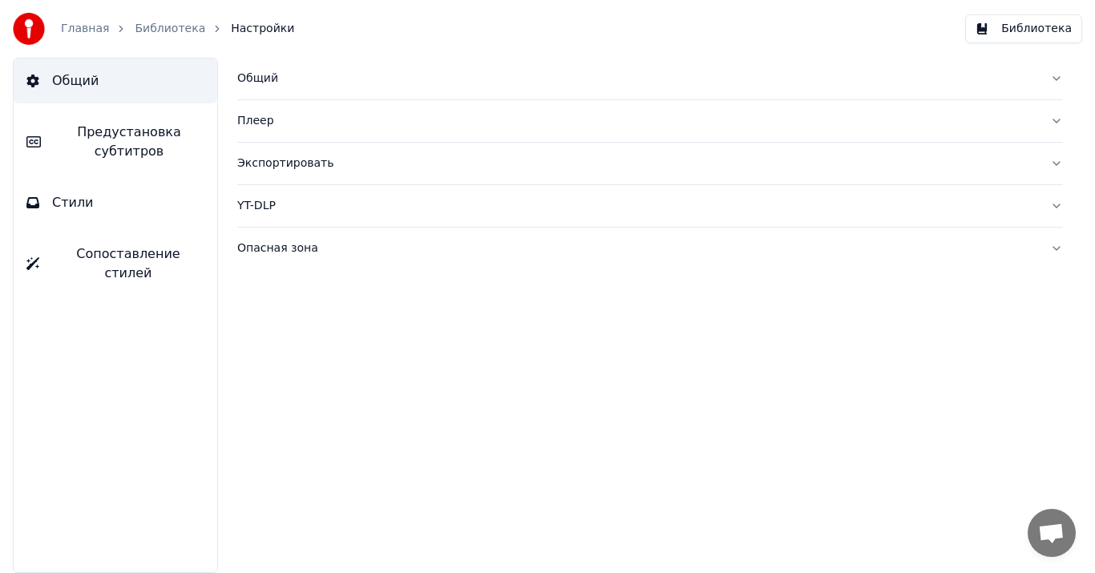
click at [75, 26] on link "Главная" at bounding box center [85, 29] width 48 height 16
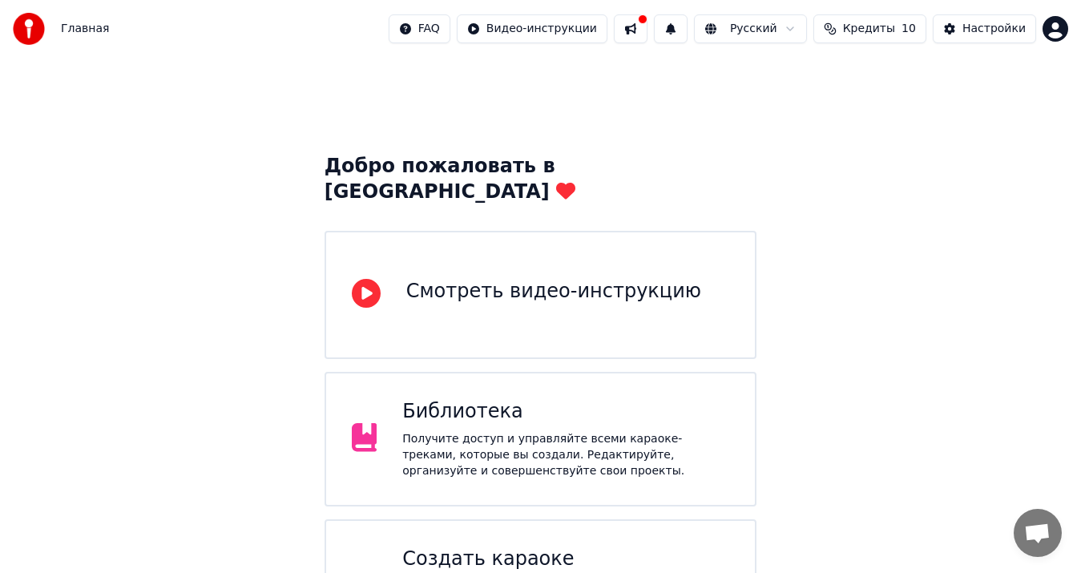
click at [648, 32] on button at bounding box center [631, 28] width 34 height 29
click at [688, 30] on button at bounding box center [671, 28] width 34 height 29
click at [883, 30] on span "Кредиты" at bounding box center [869, 29] width 52 height 16
click at [876, 225] on div "Добро пожаловать в Youka Смотреть видео-инструкцию Библиотека Получите доступ и…" at bounding box center [540, 364] width 1081 height 612
